Goal: Communication & Community: Answer question/provide support

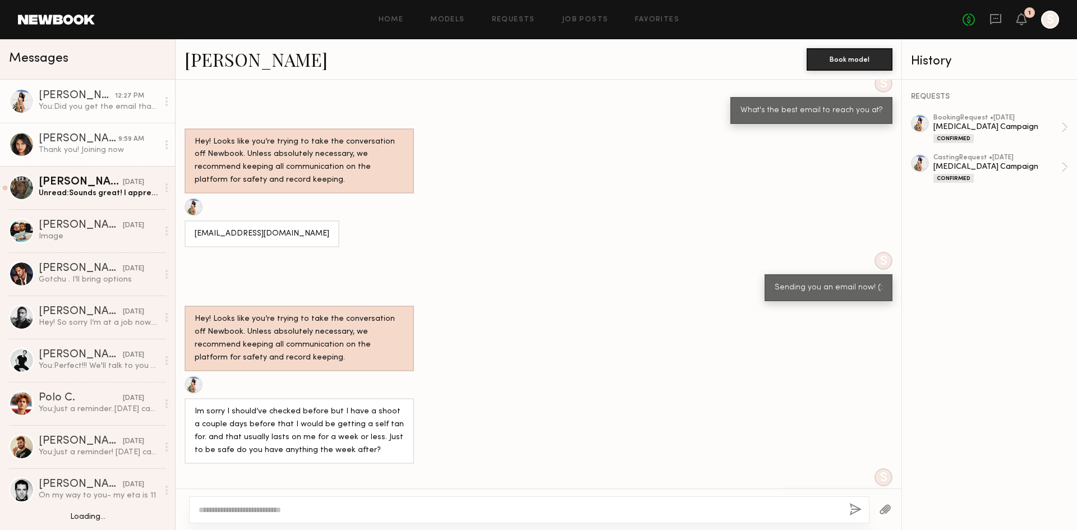
scroll to position [1270, 0]
click at [144, 141] on div "[PERSON_NAME] 9:59 AM" at bounding box center [98, 138] width 119 height 11
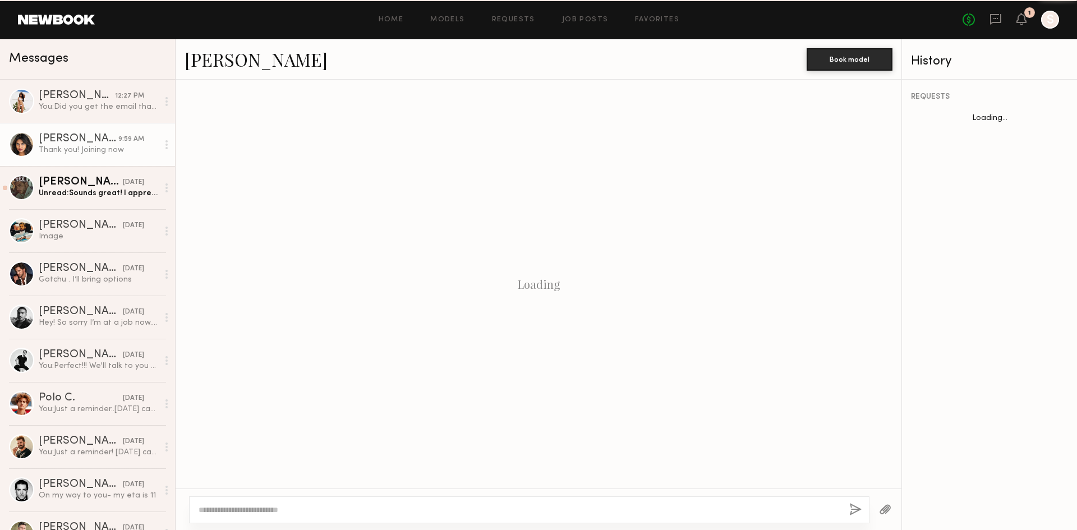
scroll to position [606, 0]
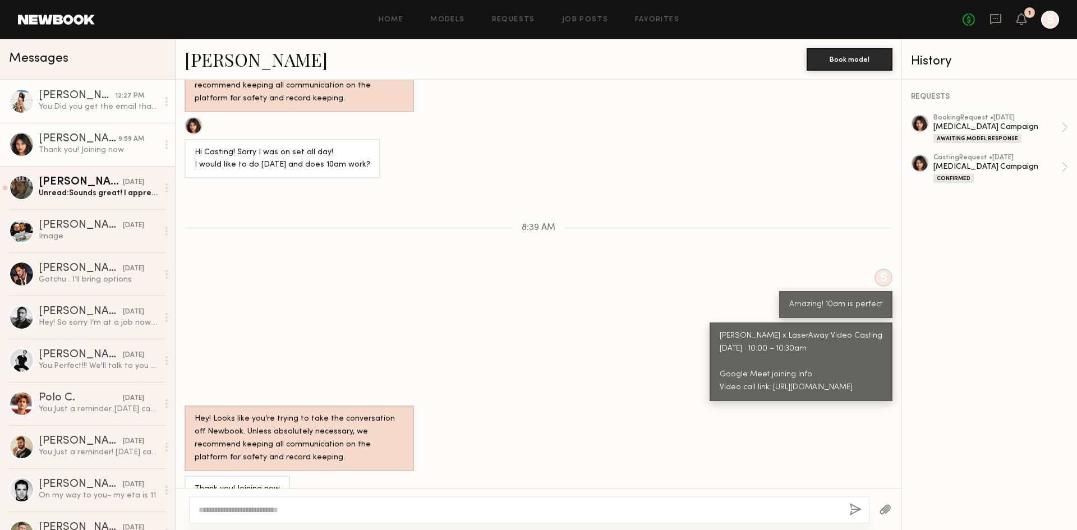
click at [107, 116] on link "Christina M. 12:27 PM You: Did you get the email that I sent you?" at bounding box center [87, 101] width 175 height 43
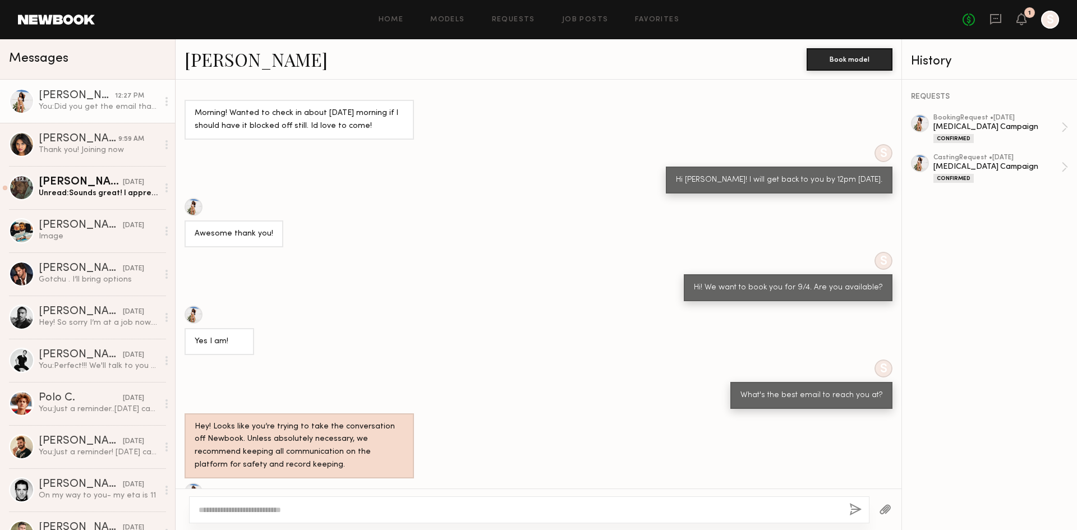
scroll to position [1480, 0]
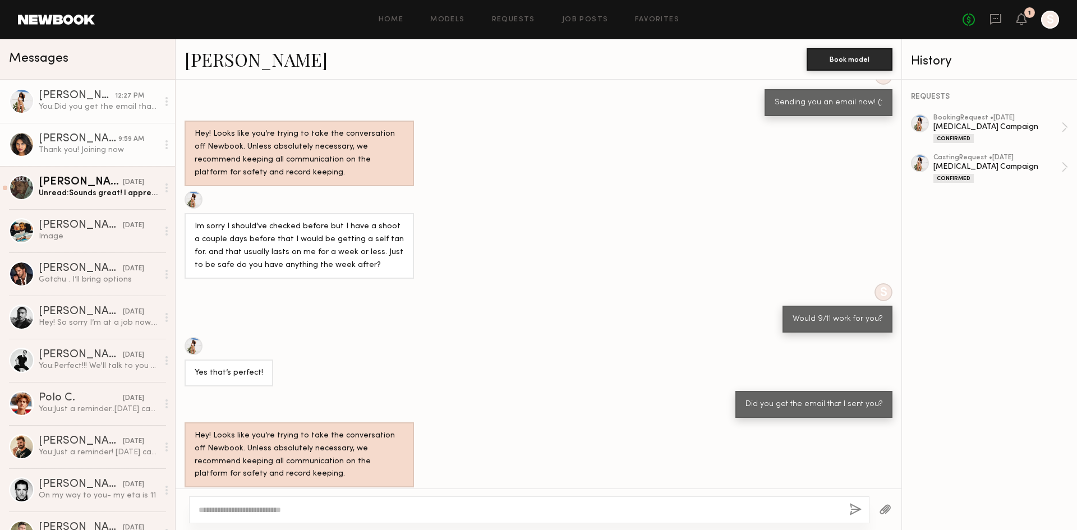
click at [62, 145] on div "[PERSON_NAME]" at bounding box center [79, 138] width 80 height 11
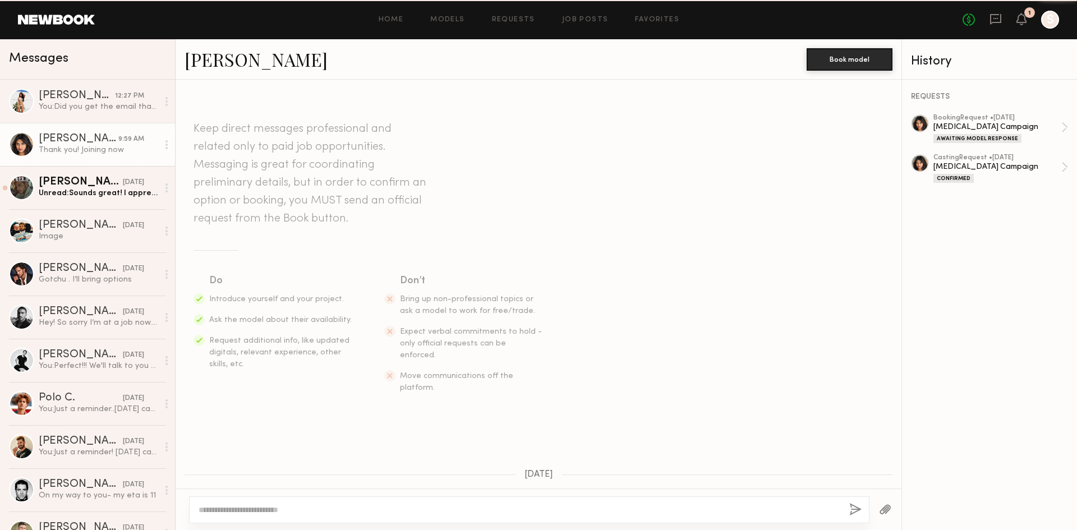
scroll to position [606, 0]
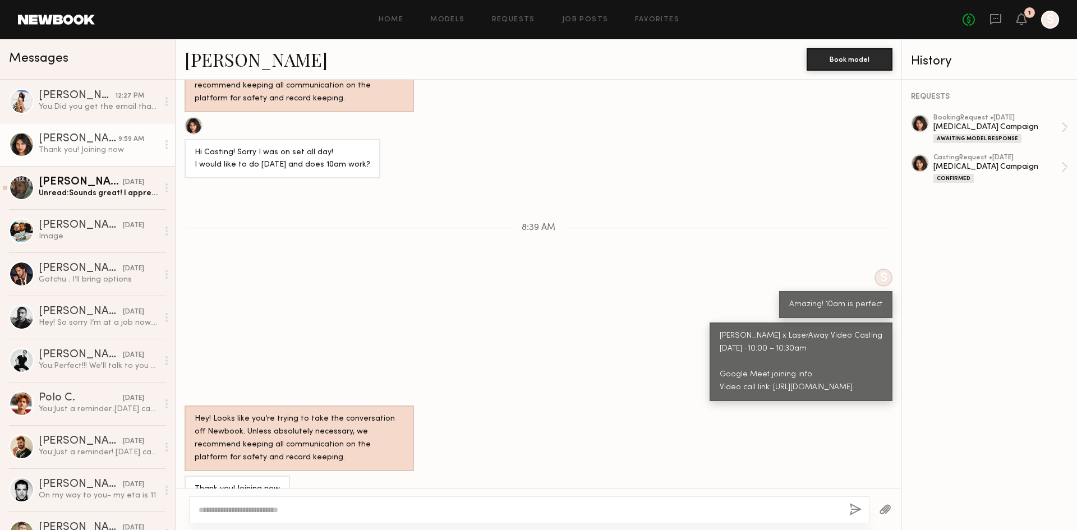
click at [326, 508] on textarea at bounding box center [520, 509] width 642 height 11
type textarea "**********"
click at [864, 510] on div "**********" at bounding box center [529, 509] width 680 height 27
click at [861, 509] on button "button" at bounding box center [855, 510] width 12 height 14
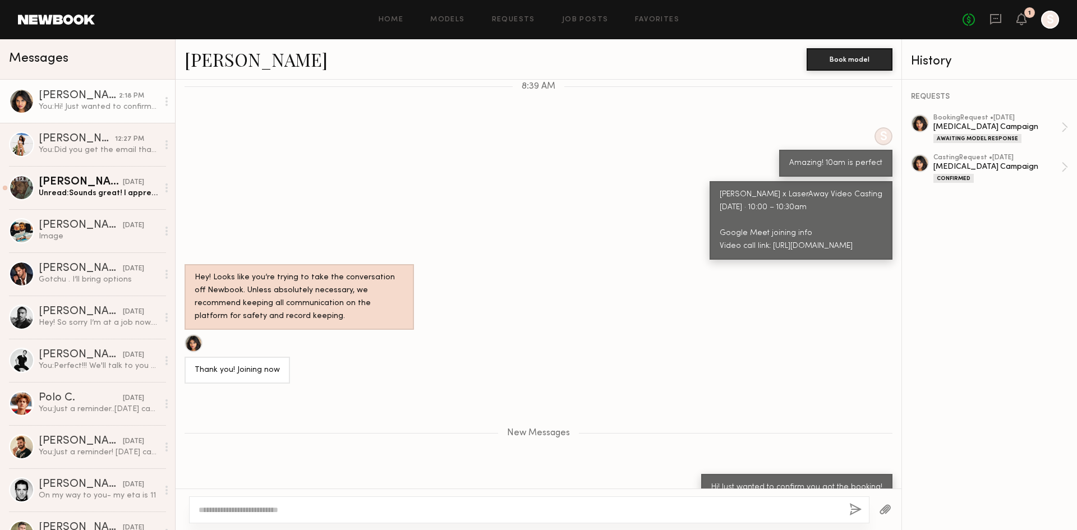
click at [781, 511] on textarea at bounding box center [520, 509] width 642 height 11
type textarea "**********"
click at [849, 513] on button "button" at bounding box center [855, 510] width 12 height 14
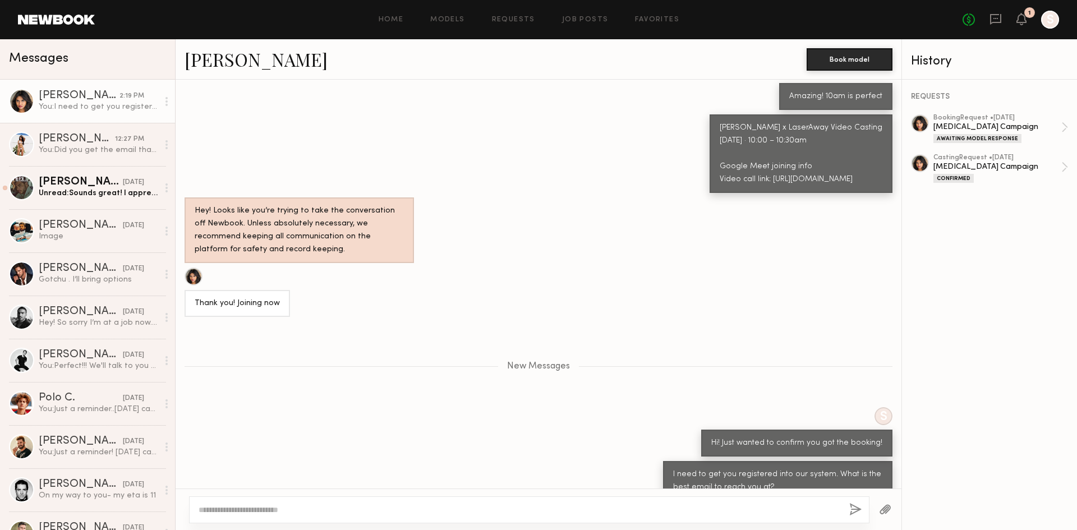
scroll to position [884, 0]
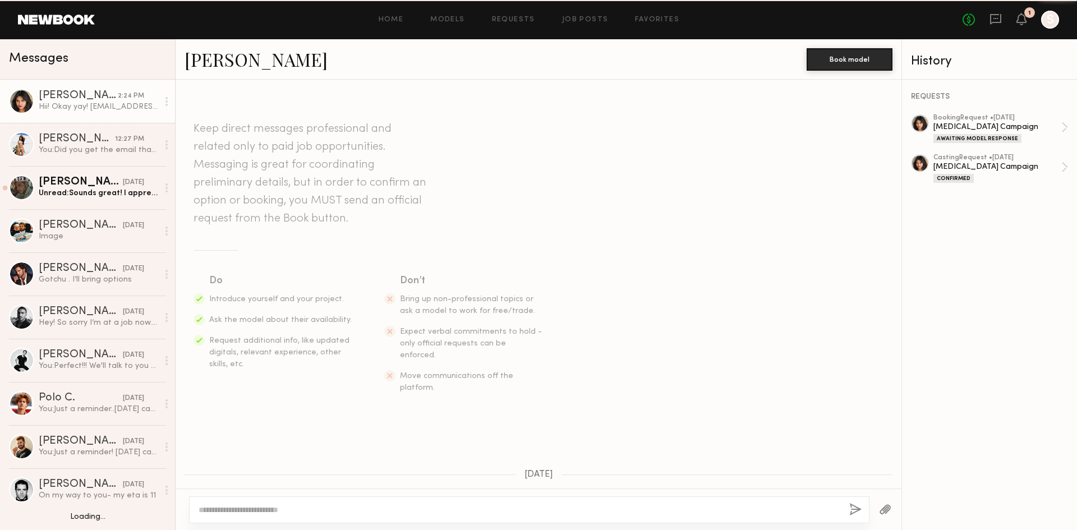
scroll to position [953, 0]
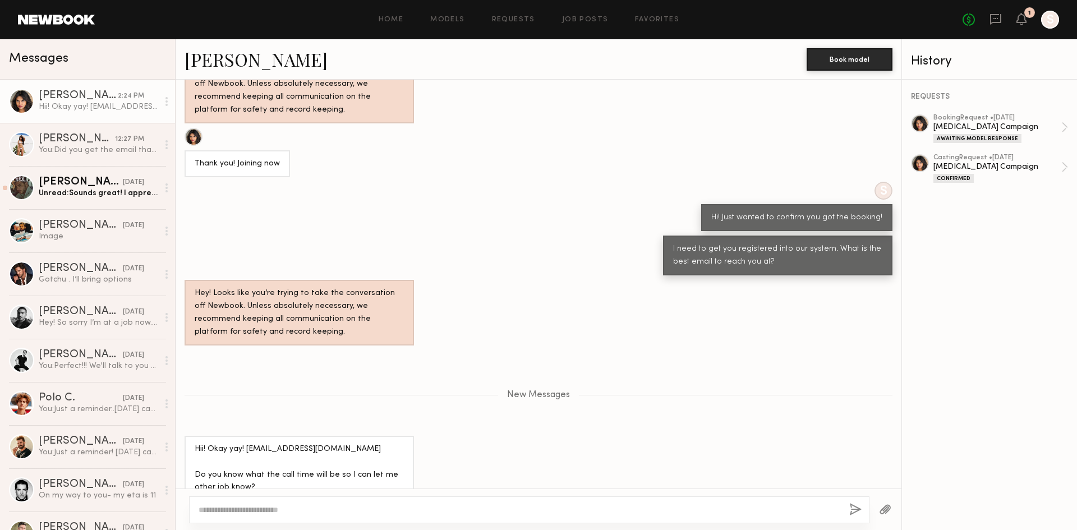
click at [462, 514] on textarea at bounding box center [520, 509] width 642 height 11
type textarea "**********"
click at [854, 513] on button "button" at bounding box center [855, 510] width 12 height 14
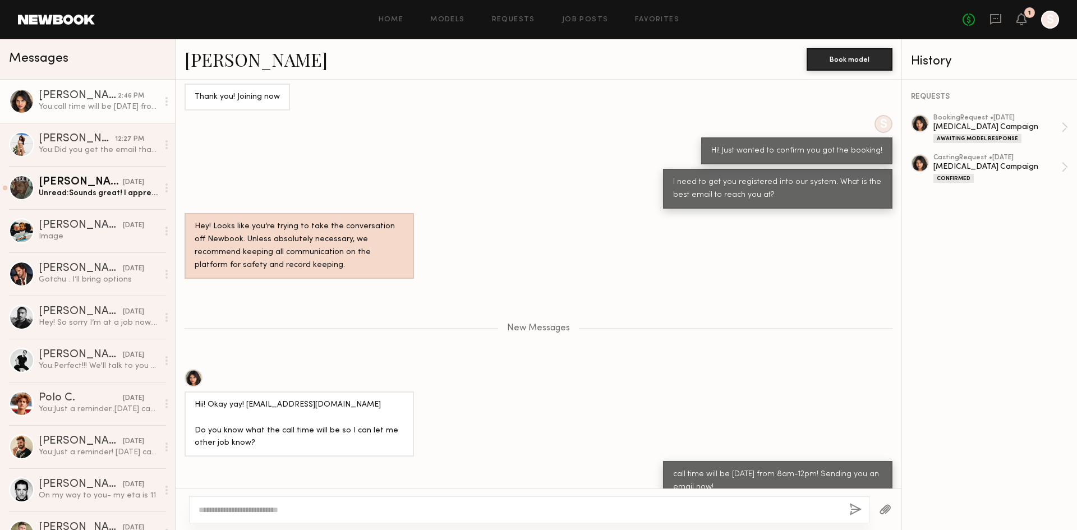
scroll to position [1090, 0]
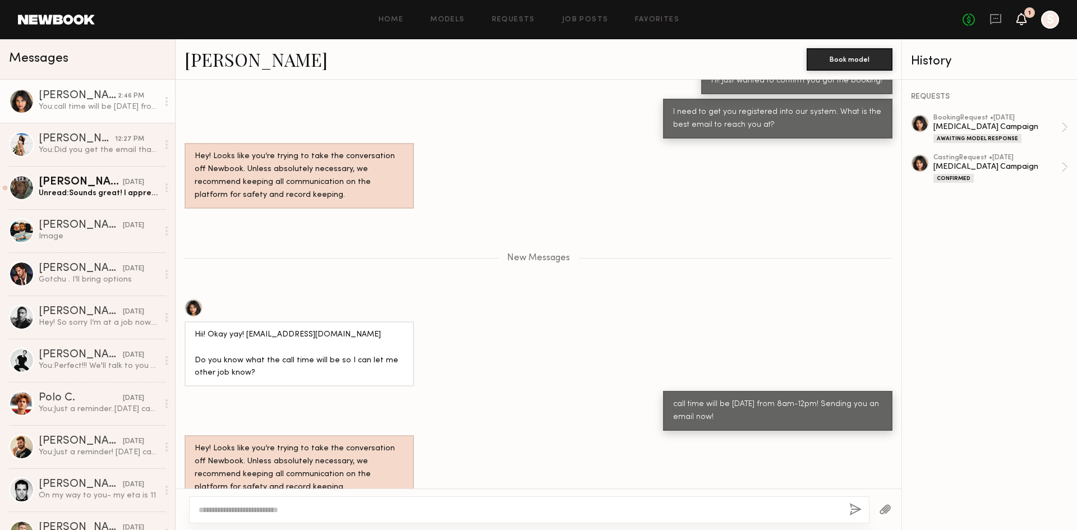
click at [1021, 22] on icon at bounding box center [1021, 19] width 9 height 8
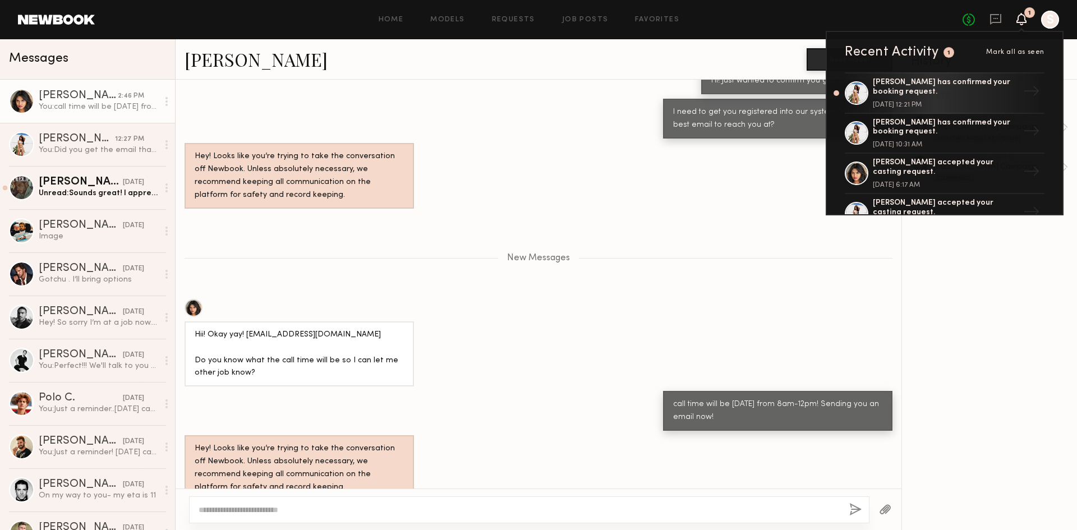
click at [566, 299] on div "Hii! Okay yay! [EMAIL_ADDRESS][DOMAIN_NAME] Do you know what the call time will…" at bounding box center [539, 343] width 726 height 88
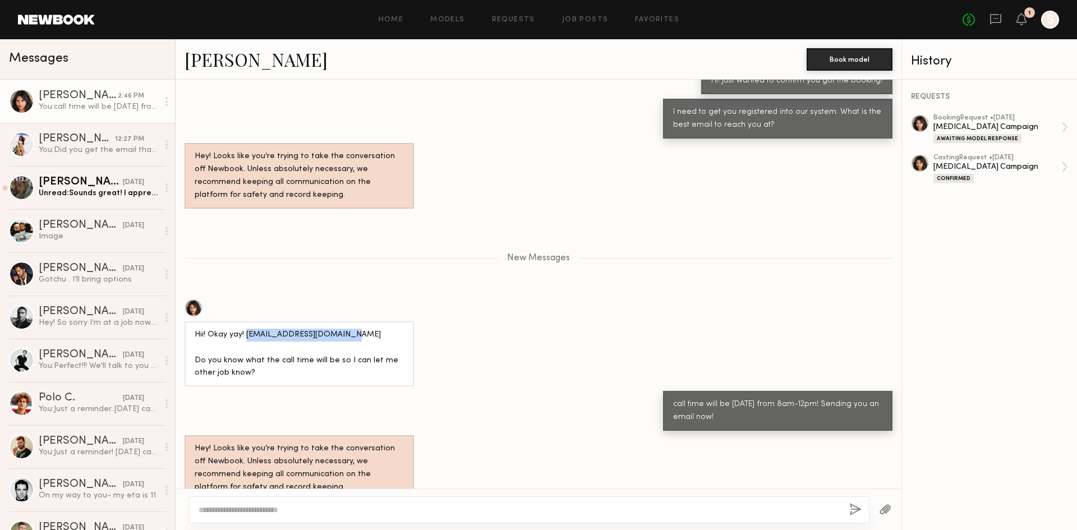
drag, startPoint x: 245, startPoint y: 314, endPoint x: 365, endPoint y: 316, distance: 120.1
click at [365, 329] on div "Hii! Okay yay! [EMAIL_ADDRESS][DOMAIN_NAME] Do you know what the call time will…" at bounding box center [299, 355] width 209 height 52
copy div "bhaavikagaddam@gmail.com"
drag, startPoint x: 180, startPoint y: 58, endPoint x: 254, endPoint y: 59, distance: 74.1
click at [254, 59] on div "Bhaavika G. Book model" at bounding box center [539, 59] width 726 height 40
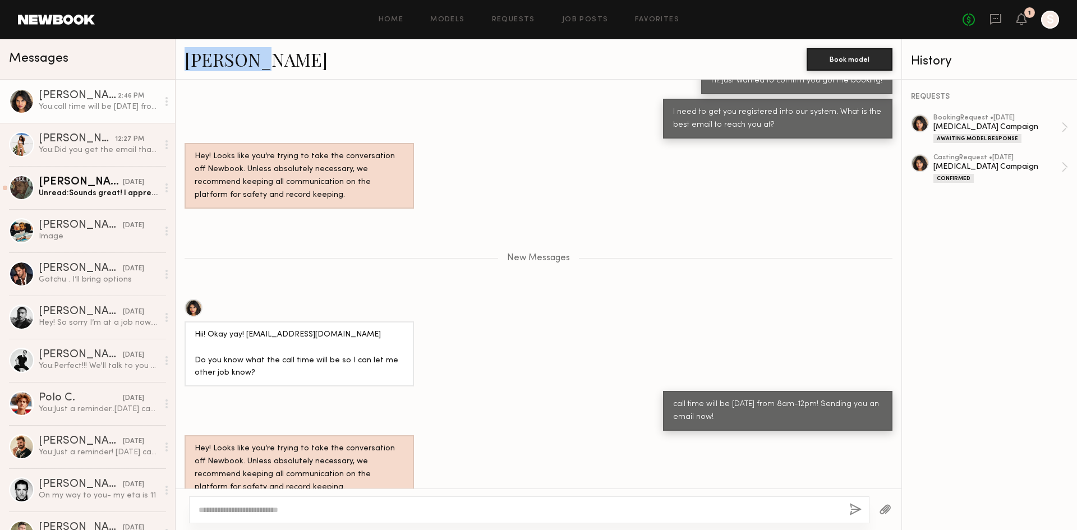
copy link "Bhaavika"
click at [307, 57] on div "[PERSON_NAME]" at bounding box center [496, 59] width 622 height 24
click at [371, 507] on textarea at bounding box center [520, 509] width 642 height 11
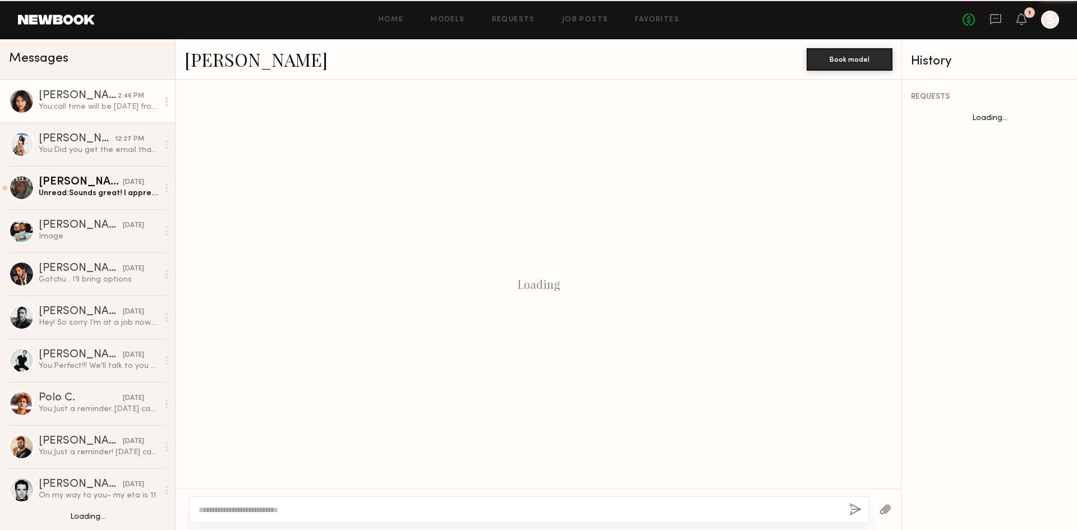
scroll to position [1003, 0]
